Goal: Transaction & Acquisition: Purchase product/service

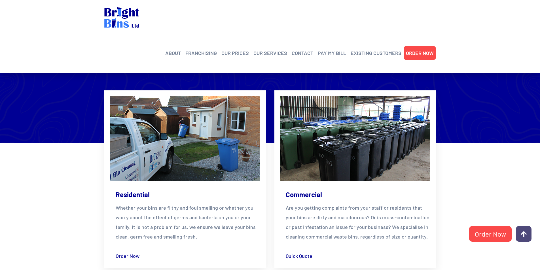
scroll to position [822, 0]
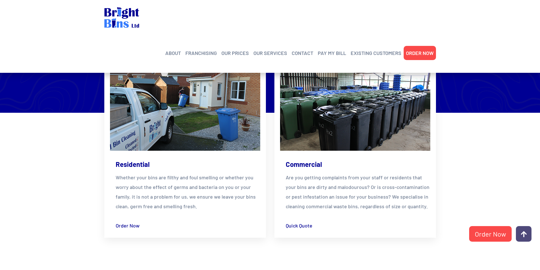
click at [149, 188] on p "Whether your bins are filthy and foul smelling or whether you worry about the e…" at bounding box center [188, 192] width 145 height 39
click at [192, 126] on img at bounding box center [185, 108] width 150 height 85
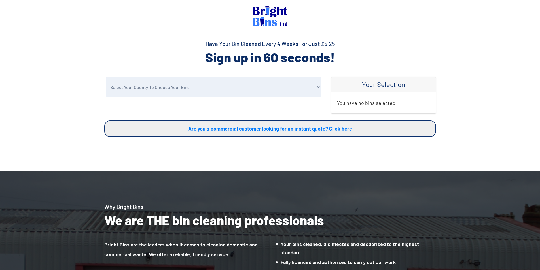
click at [241, 92] on select "Select Your County To Choose Your Bins [GEOGRAPHIC_DATA] [GEOGRAPHIC_DATA] [GEO…" at bounding box center [213, 87] width 215 height 21
select select "Other"
click at [106, 77] on select "Select Your County To Choose Your Bins [GEOGRAPHIC_DATA] [GEOGRAPHIC_DATA] [GEO…" at bounding box center [213, 87] width 215 height 21
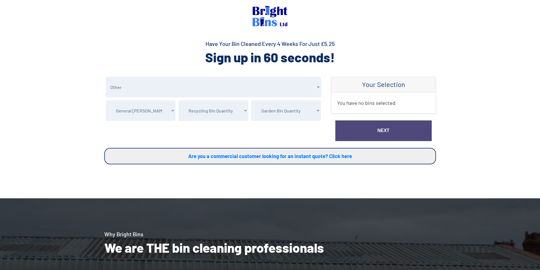
click at [179, 117] on select "Recycling Bin Quantity Recycling Waste Bin - X1 (£5.25) Recycling Waste Bin - X…" at bounding box center [213, 110] width 70 height 21
click at [169, 113] on select "General [PERSON_NAME] Clean my 1 General Waste Bin - £5.25 Clean my 2 General W…" at bounding box center [141, 110] width 70 height 21
click at [189, 88] on select "Select Your County To Choose Your Bins [GEOGRAPHIC_DATA] [GEOGRAPHIC_DATA] [GEO…" at bounding box center [213, 87] width 215 height 21
click at [106, 77] on select "Select Your County To Choose Your Bins [GEOGRAPHIC_DATA] [GEOGRAPHIC_DATA] [GEO…" at bounding box center [213, 87] width 215 height 21
click at [225, 103] on select "Recycling Bin Quantity Recycling Waste Bin - X1 (£5.25) Recycling Waste Bin - X…" at bounding box center [213, 110] width 70 height 21
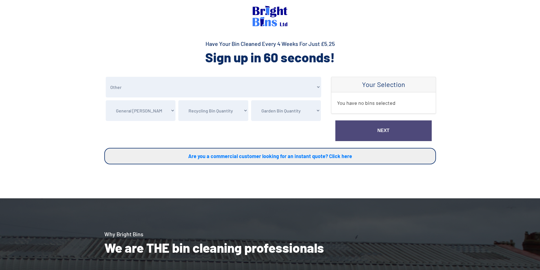
click at [329, 102] on div "Your Selection You have no bins selected Next" at bounding box center [383, 112] width 113 height 71
click at [308, 104] on select "Garden Bin Quantity Garden Waste Bin - X1 (£5.25) Garden Waste Bin - X2 (£10.50…" at bounding box center [286, 110] width 70 height 21
drag, startPoint x: 146, startPoint y: 111, endPoint x: 155, endPoint y: 110, distance: 9.1
click at [146, 111] on select "General [PERSON_NAME] Clean my 1 General Waste Bin - £5.25 Clean my 2 General W…" at bounding box center [141, 110] width 70 height 21
click at [209, 106] on select "Recycling Bin Quantity Recycling Waste Bin - X1 (£5.25) Recycling Waste Bin - X…" at bounding box center [213, 110] width 70 height 21
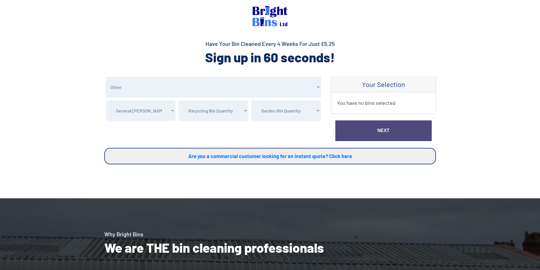
click at [139, 109] on select "General [PERSON_NAME] Clean my 1 General Waste Bin - £5.25 Clean my 2 General W…" at bounding box center [141, 110] width 70 height 21
select select "1"
click at [106, 100] on select "General [PERSON_NAME] Clean my 1 General Waste Bin - £5.25 Clean my 2 General W…" at bounding box center [141, 110] width 70 height 21
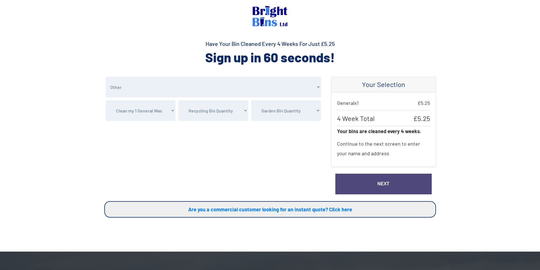
click at [394, 185] on link "Next" at bounding box center [383, 184] width 96 height 21
